Goal: Transaction & Acquisition: Purchase product/service

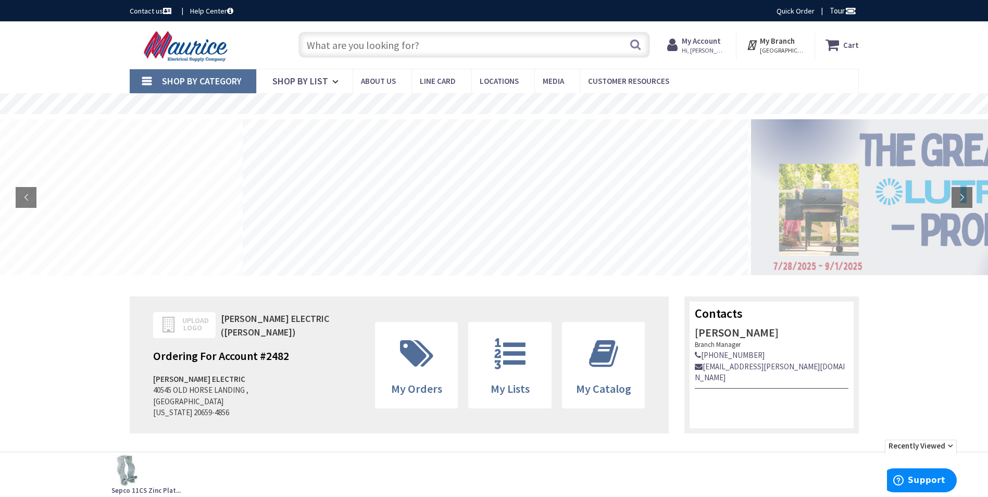
click at [402, 44] on input "text" at bounding box center [473, 45] width 351 height 26
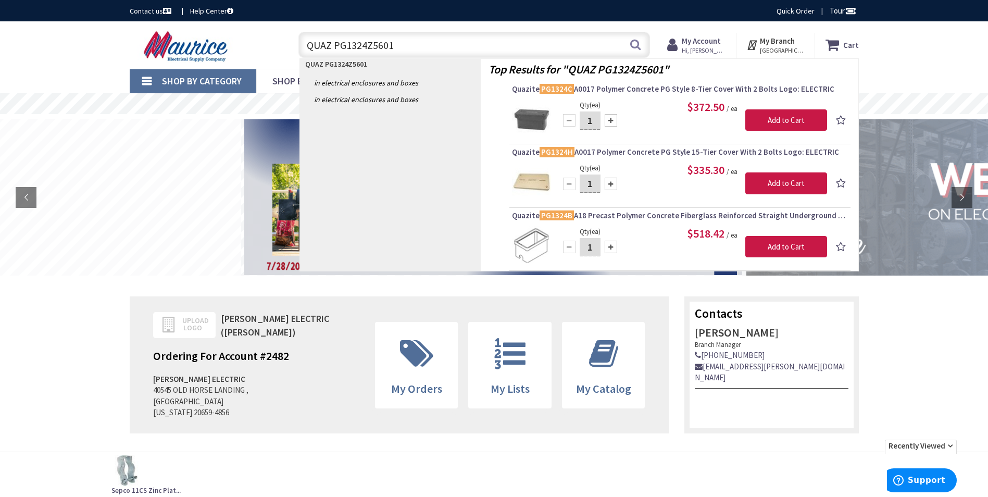
type input "QUAZ PG1324Z56017"
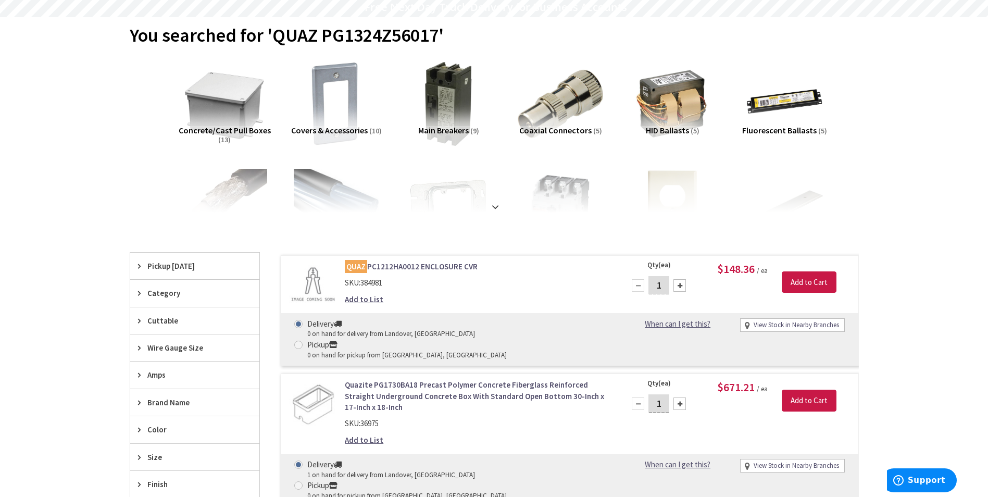
scroll to position [104, 0]
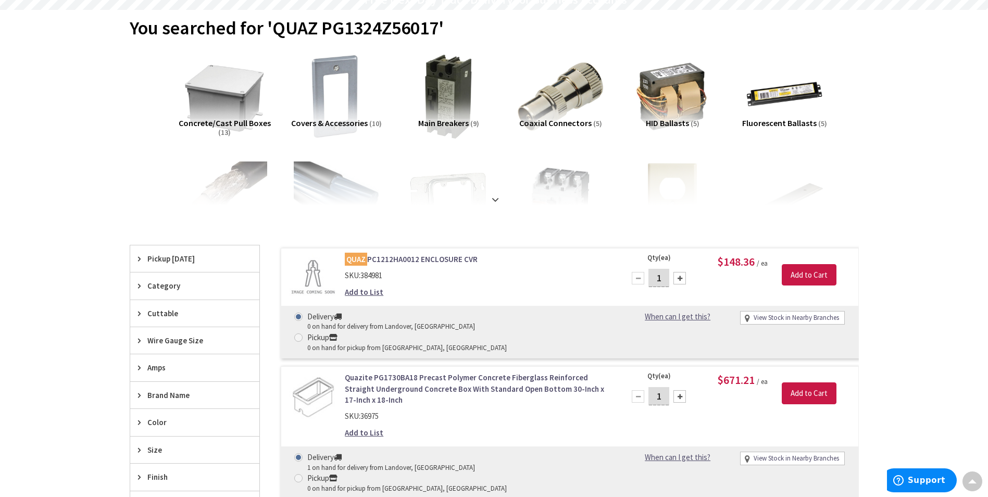
click at [431, 259] on link "QUAZ PC1212HA0012 ENCLOSURE CVR" at bounding box center [477, 259] width 265 height 11
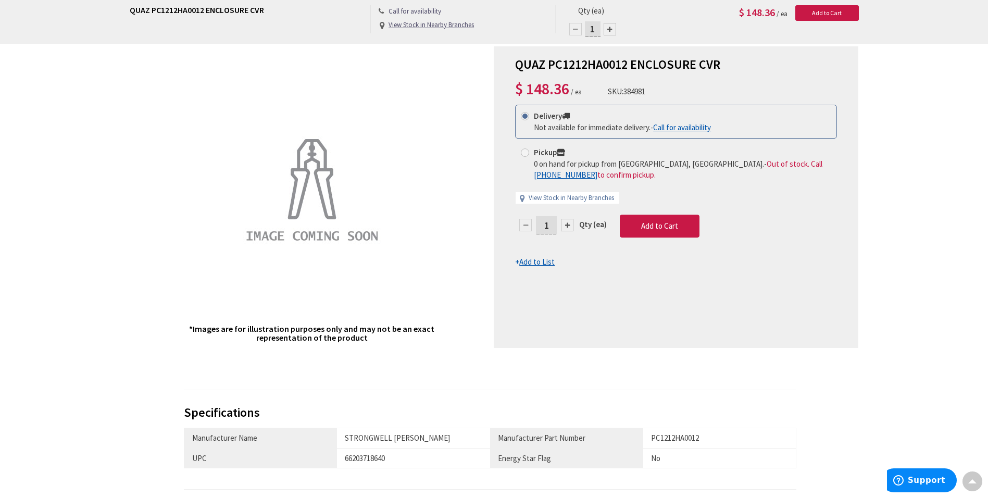
scroll to position [104, 0]
